Goal: Task Accomplishment & Management: Manage account settings

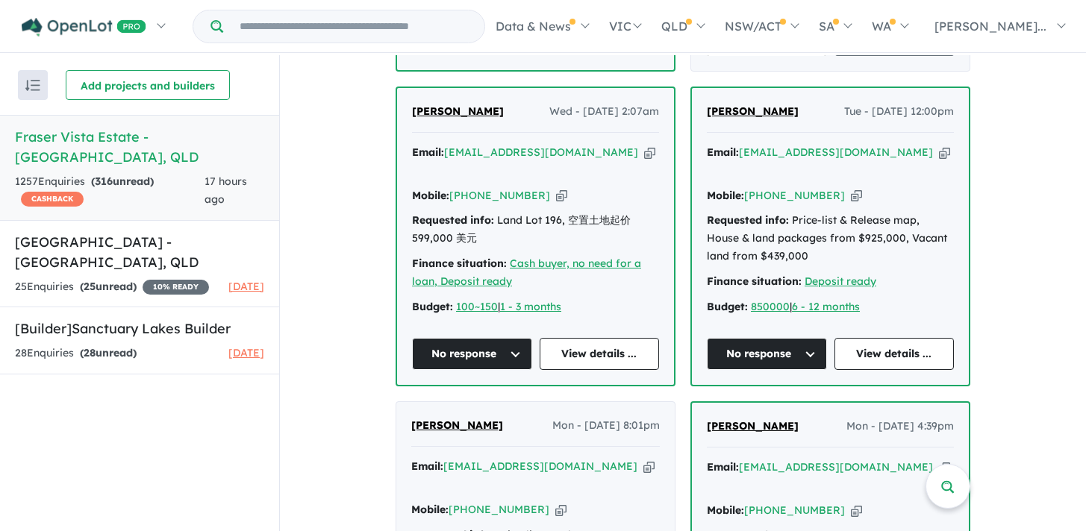
scroll to position [888, 0]
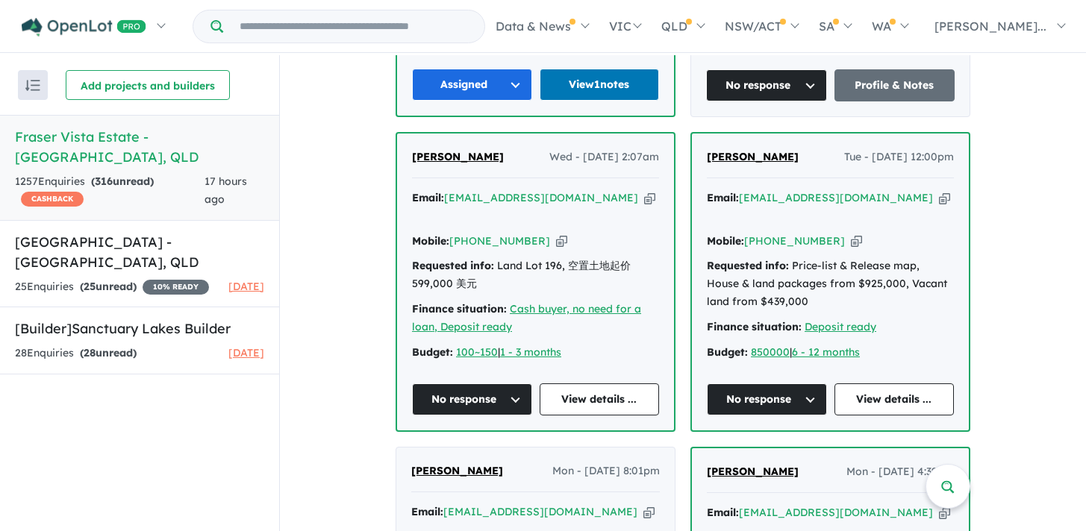
click at [514, 384] on button "No response" at bounding box center [472, 400] width 120 height 32
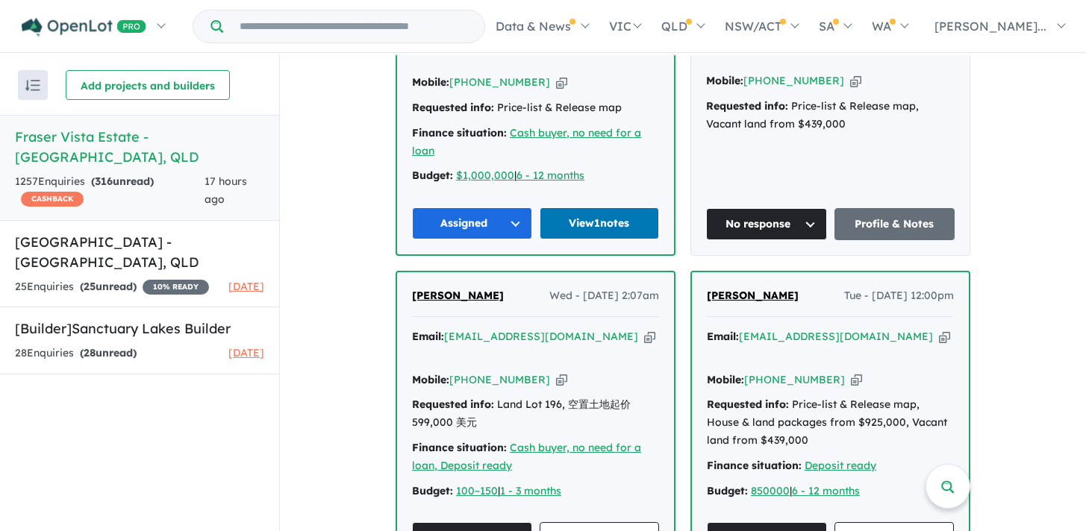
scroll to position [733, 0]
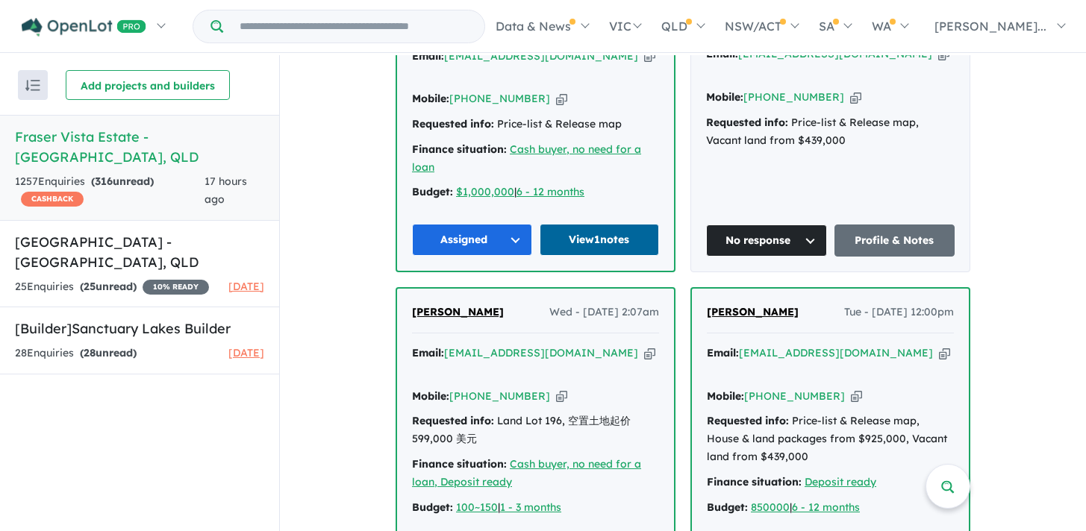
click at [616, 224] on link "View 1 notes" at bounding box center [600, 240] width 120 height 32
